Goal: Find specific page/section: Find specific page/section

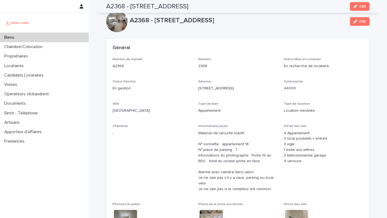
scroll to position [323, 0]
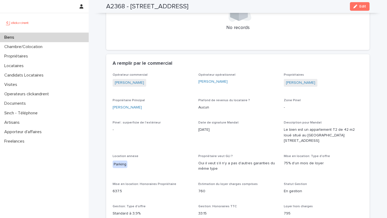
click at [51, 34] on div "Biens" at bounding box center [44, 37] width 89 height 9
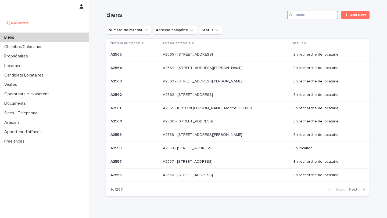
click at [306, 18] on input "Search" at bounding box center [312, 15] width 51 height 9
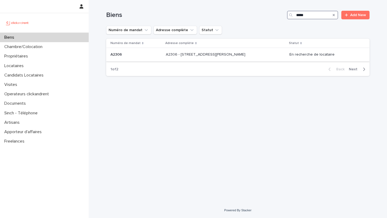
type input "*****"
click at [215, 57] on p "A2306 - [STREET_ADDRESS][PERSON_NAME]" at bounding box center [206, 54] width 81 height 6
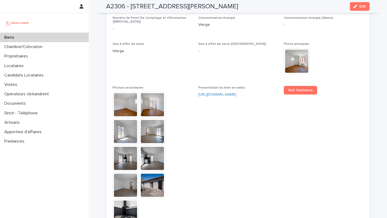
scroll to position [1259, 0]
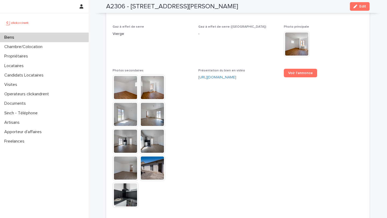
click at [44, 40] on div "Biens" at bounding box center [44, 37] width 89 height 9
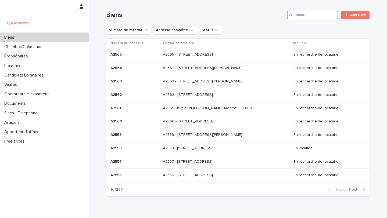
click at [302, 15] on input "Search" at bounding box center [312, 15] width 51 height 9
paste input "**********"
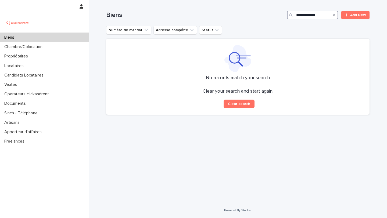
type input "**********"
click at [333, 16] on icon "Search" at bounding box center [334, 15] width 2 height 2
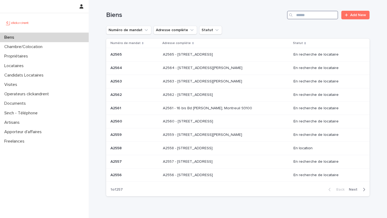
click at [322, 18] on input "Search" at bounding box center [312, 15] width 51 height 9
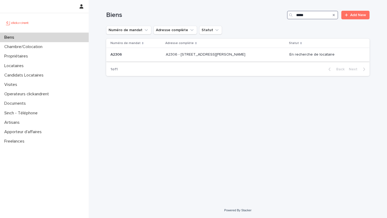
type input "*****"
click at [248, 58] on div "A2306 - [STREET_ADDRESS][PERSON_NAME] - [STREET_ADDRESS][PERSON_NAME]" at bounding box center [225, 54] width 119 height 9
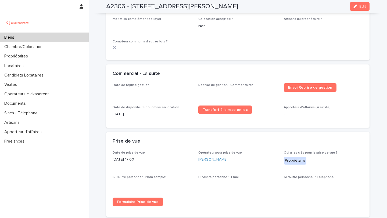
scroll to position [713, 0]
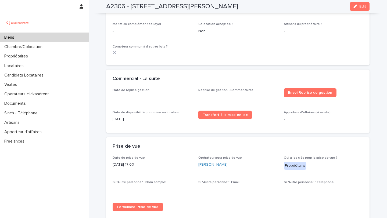
click at [117, 6] on h2 "A2306 - [STREET_ADDRESS][PERSON_NAME]" at bounding box center [172, 7] width 132 height 8
copy h2 "A2306"
click at [235, 8] on div "A2306 - [STREET_ADDRESS][PERSON_NAME] Edit" at bounding box center [237, 6] width 263 height 13
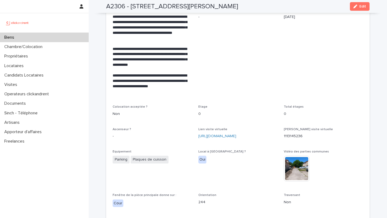
scroll to position [1021, 0]
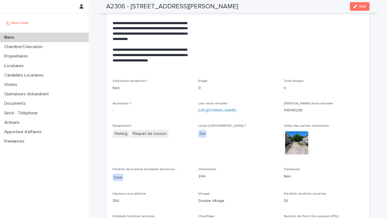
drag, startPoint x: 197, startPoint y: 105, endPoint x: 240, endPoint y: 114, distance: 43.3
copy link "[URL][DOMAIN_NAME]"
click at [236, 109] on link "[URL][DOMAIN_NAME]" at bounding box center [217, 111] width 38 height 4
click at [185, 51] on p "**********" at bounding box center [152, 58] width 79 height 22
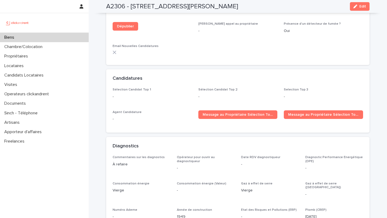
scroll to position [1475, 0]
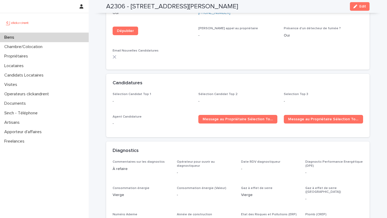
click at [33, 38] on div "Biens" at bounding box center [44, 37] width 89 height 9
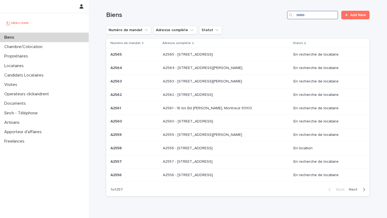
click at [307, 19] on input "Search" at bounding box center [312, 15] width 51 height 9
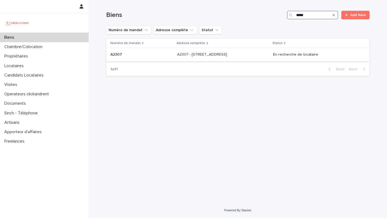
type input "*****"
click at [150, 58] on div "A2307 A2307" at bounding box center [141, 54] width 62 height 9
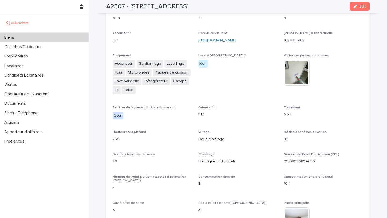
scroll to position [1256, 0]
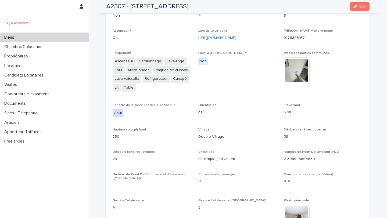
click at [112, 4] on h2 "A2307 - [STREET_ADDRESS]" at bounding box center [147, 7] width 82 height 8
copy h2 "A2307"
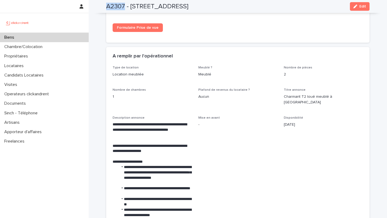
scroll to position [945, 0]
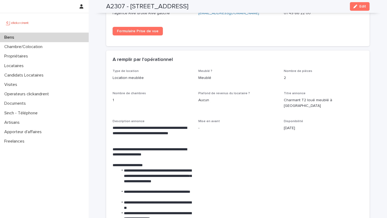
click at [184, 51] on div "A remplir par l'opérationnel" at bounding box center [237, 60] width 263 height 19
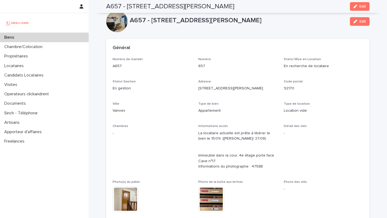
scroll to position [1589, 0]
